Goal: Transaction & Acquisition: Purchase product/service

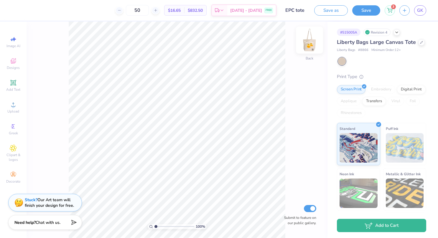
click at [314, 37] on img at bounding box center [310, 40] width 24 height 24
click at [314, 37] on img at bounding box center [310, 40] width 12 height 12
click at [309, 43] on img at bounding box center [310, 40] width 24 height 24
click at [309, 43] on img at bounding box center [310, 40] width 12 height 12
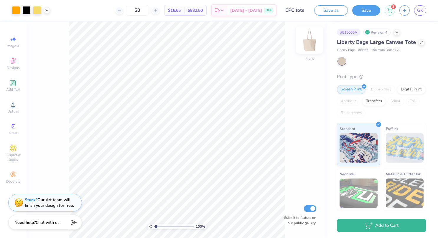
click at [313, 44] on img at bounding box center [310, 40] width 24 height 24
click at [391, 10] on icon at bounding box center [389, 9] width 5 height 5
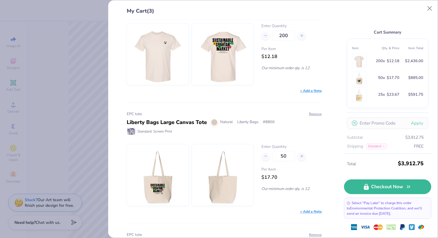
scroll to position [137, 0]
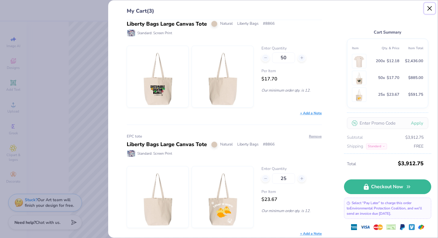
click at [430, 9] on button "Close" at bounding box center [430, 8] width 11 height 11
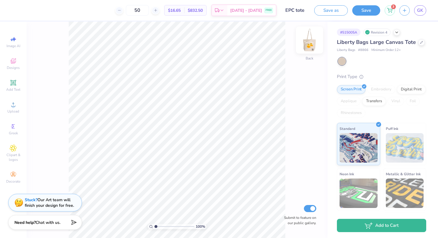
click at [308, 43] on img at bounding box center [310, 40] width 24 height 24
click at [340, 9] on button "Save as" at bounding box center [332, 9] width 34 height 10
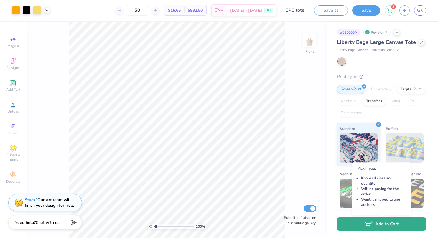
click at [379, 226] on button "Add to Cart" at bounding box center [381, 224] width 89 height 13
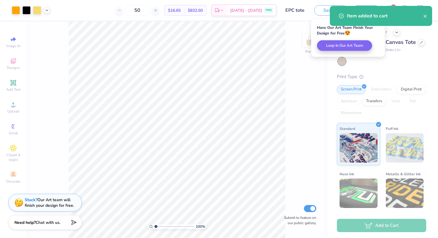
click at [315, 107] on div "100 % Front Submit to feature on our public gallery." at bounding box center [177, 130] width 301 height 217
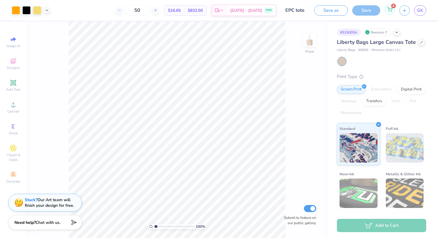
click at [391, 10] on icon at bounding box center [389, 9] width 5 height 5
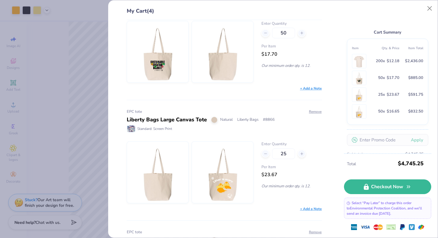
scroll to position [256, 0]
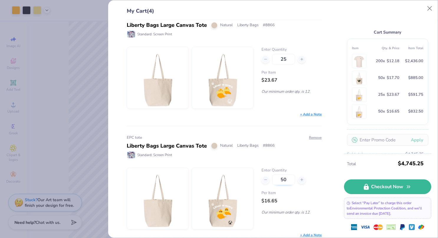
drag, startPoint x: 287, startPoint y: 176, endPoint x: 276, endPoint y: 176, distance: 11.2
click at [276, 176] on input "50" at bounding box center [283, 180] width 23 height 11
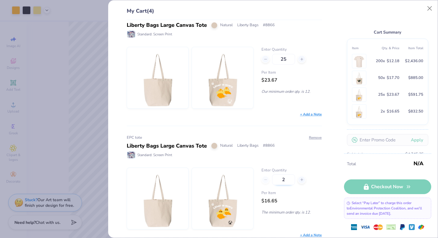
type input "25"
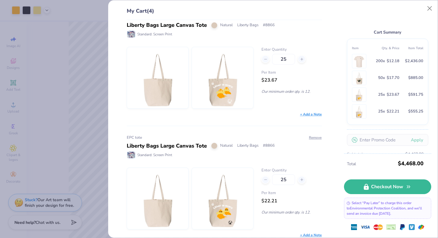
type input "25"
click at [301, 197] on div "Per Item $22.21" at bounding box center [292, 198] width 60 height 14
drag, startPoint x: 286, startPoint y: 175, endPoint x: 276, endPoint y: 175, distance: 10.3
click at [276, 175] on input "25" at bounding box center [283, 180] width 23 height 11
type input "50"
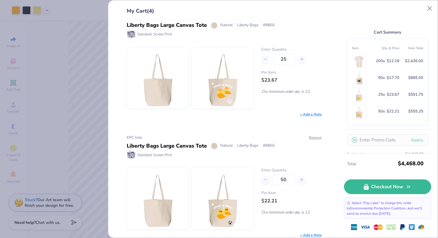
type input "50"
click at [269, 137] on div "EPC tote Liberty Bags Large Canvas Tote Natural Liberty Bags # 8866 Standard: S…" at bounding box center [224, 147] width 195 height 24
drag, startPoint x: 283, startPoint y: 57, endPoint x: 272, endPoint y: 56, distance: 11.3
click at [272, 56] on input "25" at bounding box center [283, 59] width 23 height 11
type input "12"
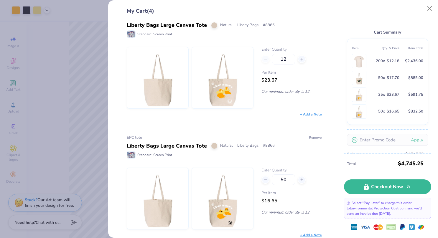
click at [256, 125] on body "Art colors 50 $16.65 Per Item $832.50 Total Est. Delivery [DATE] - [DATE] FREE …" at bounding box center [219, 119] width 438 height 238
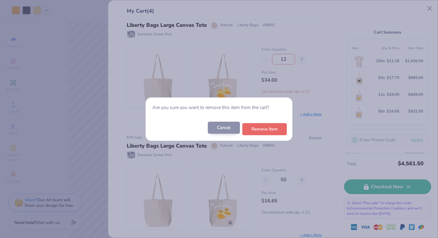
click at [229, 126] on button "Cancel" at bounding box center [224, 128] width 32 height 12
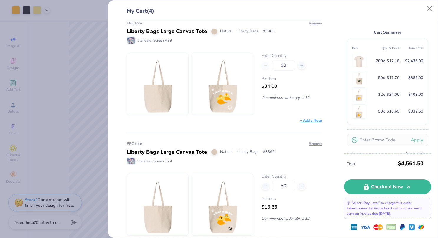
scroll to position [249, 0]
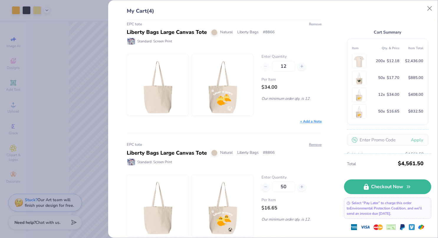
click at [310, 22] on button "Remove" at bounding box center [315, 24] width 13 height 5
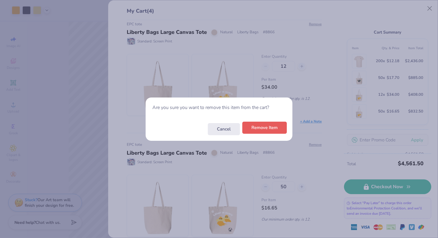
click at [263, 132] on button "Remove Item" at bounding box center [265, 128] width 45 height 12
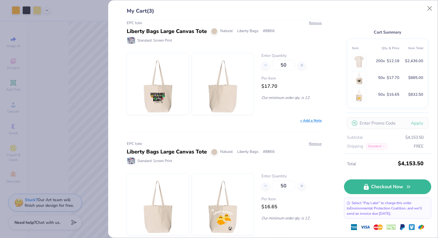
scroll to position [137, 0]
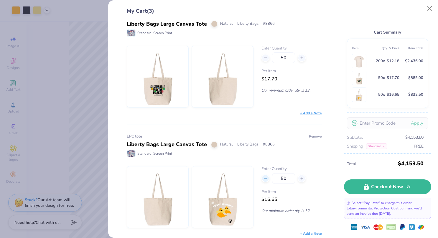
click at [265, 177] on icon at bounding box center [266, 179] width 4 height 4
type input "49"
click at [264, 177] on icon at bounding box center [266, 179] width 4 height 4
type input "48"
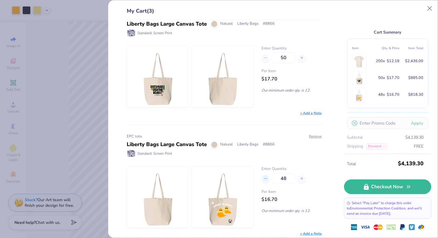
type input "48"
click at [264, 177] on icon at bounding box center [266, 179] width 4 height 4
type input "47"
click at [264, 177] on icon at bounding box center [266, 179] width 4 height 4
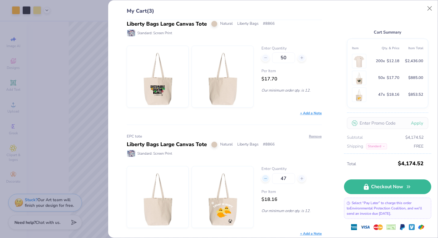
type input "46"
drag, startPoint x: 287, startPoint y: 177, endPoint x: 281, endPoint y: 177, distance: 5.6
click at [281, 177] on input "46" at bounding box center [283, 179] width 23 height 11
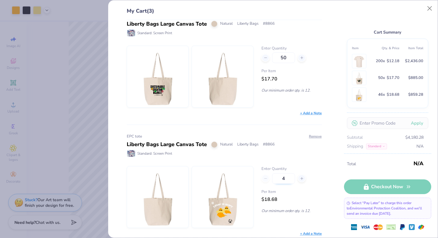
type input "40"
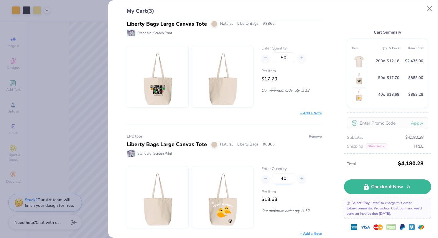
type input "40"
click at [315, 189] on span "Per Item" at bounding box center [292, 192] width 60 height 6
click at [284, 176] on input "40" at bounding box center [283, 179] width 23 height 11
type input "4"
type input "35"
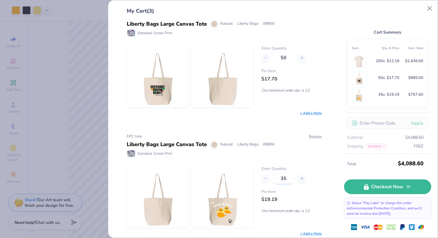
type input "35"
click at [285, 175] on input "35" at bounding box center [283, 179] width 23 height 11
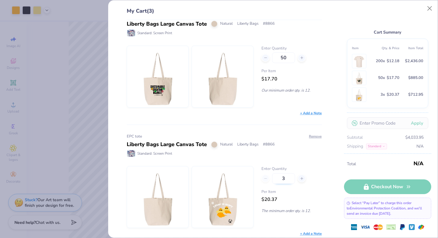
type input "32"
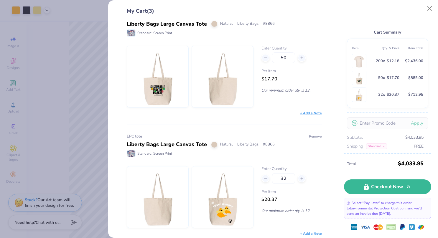
type input "32"
click at [292, 196] on div "Per Item $20.79" at bounding box center [292, 196] width 60 height 14
click at [285, 177] on input "32" at bounding box center [283, 179] width 23 height 11
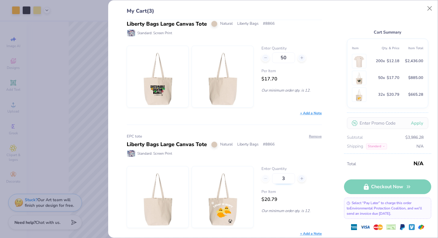
type input "33"
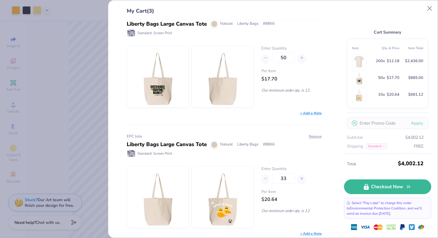
type input "33"
click at [296, 202] on div "Enter Quantity 33 Per Item $20.64 Our minimum order qty. is 12." at bounding box center [292, 197] width 60 height 62
click at [284, 176] on input "33" at bounding box center [283, 179] width 23 height 11
type input "32"
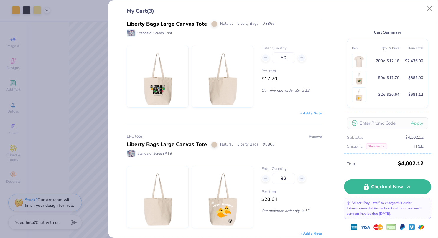
click at [292, 191] on span "Per Item" at bounding box center [292, 192] width 60 height 6
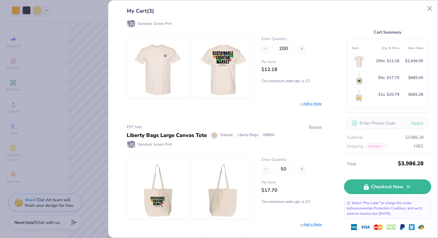
scroll to position [0, 0]
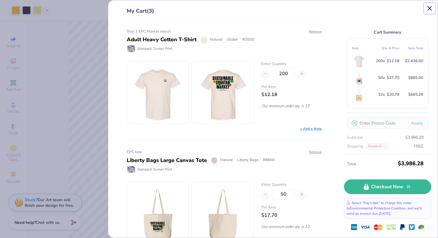
click at [430, 9] on button "Close" at bounding box center [430, 8] width 11 height 11
